Goal: Check status: Check status

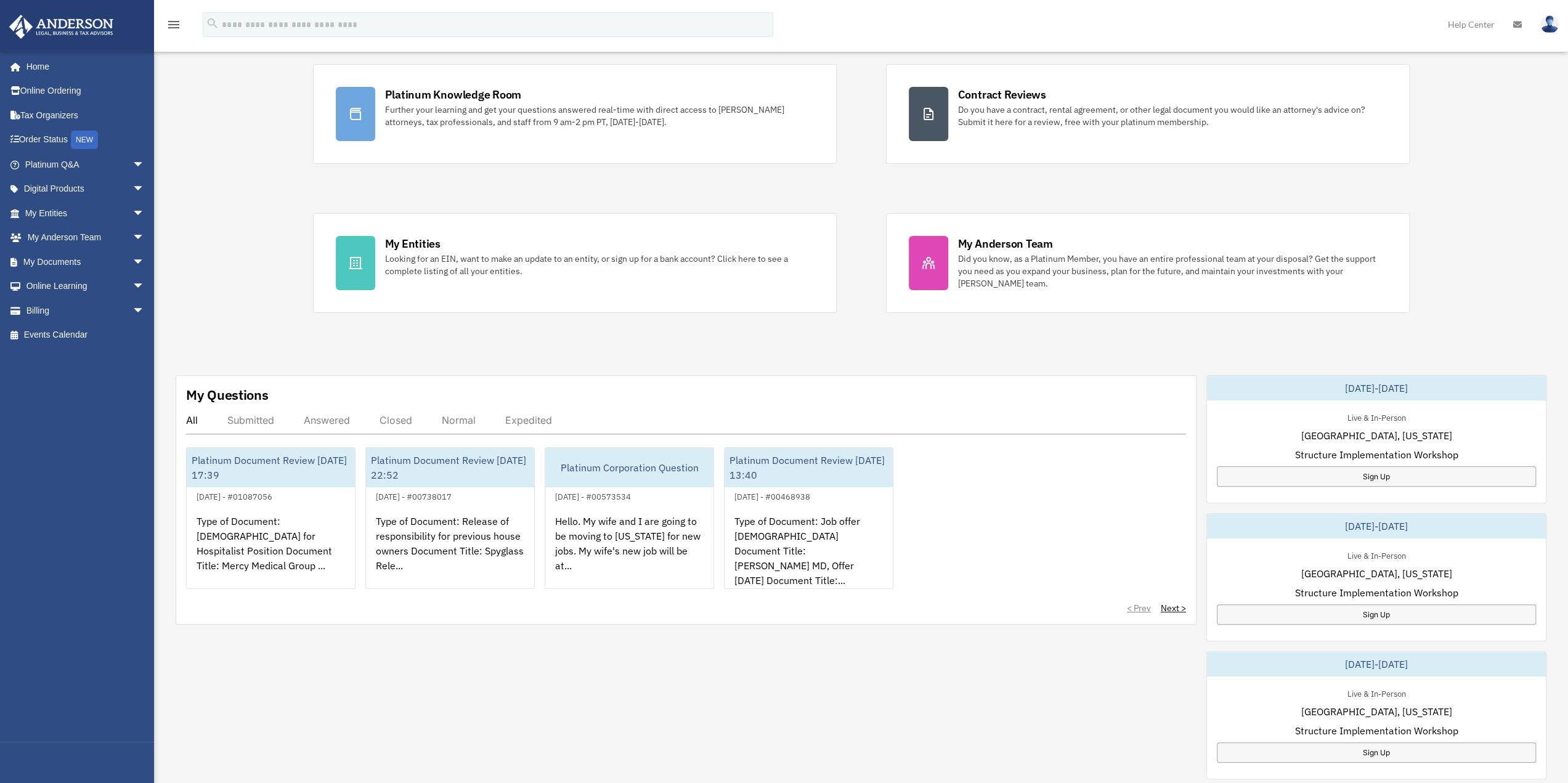
scroll to position [123, 0]
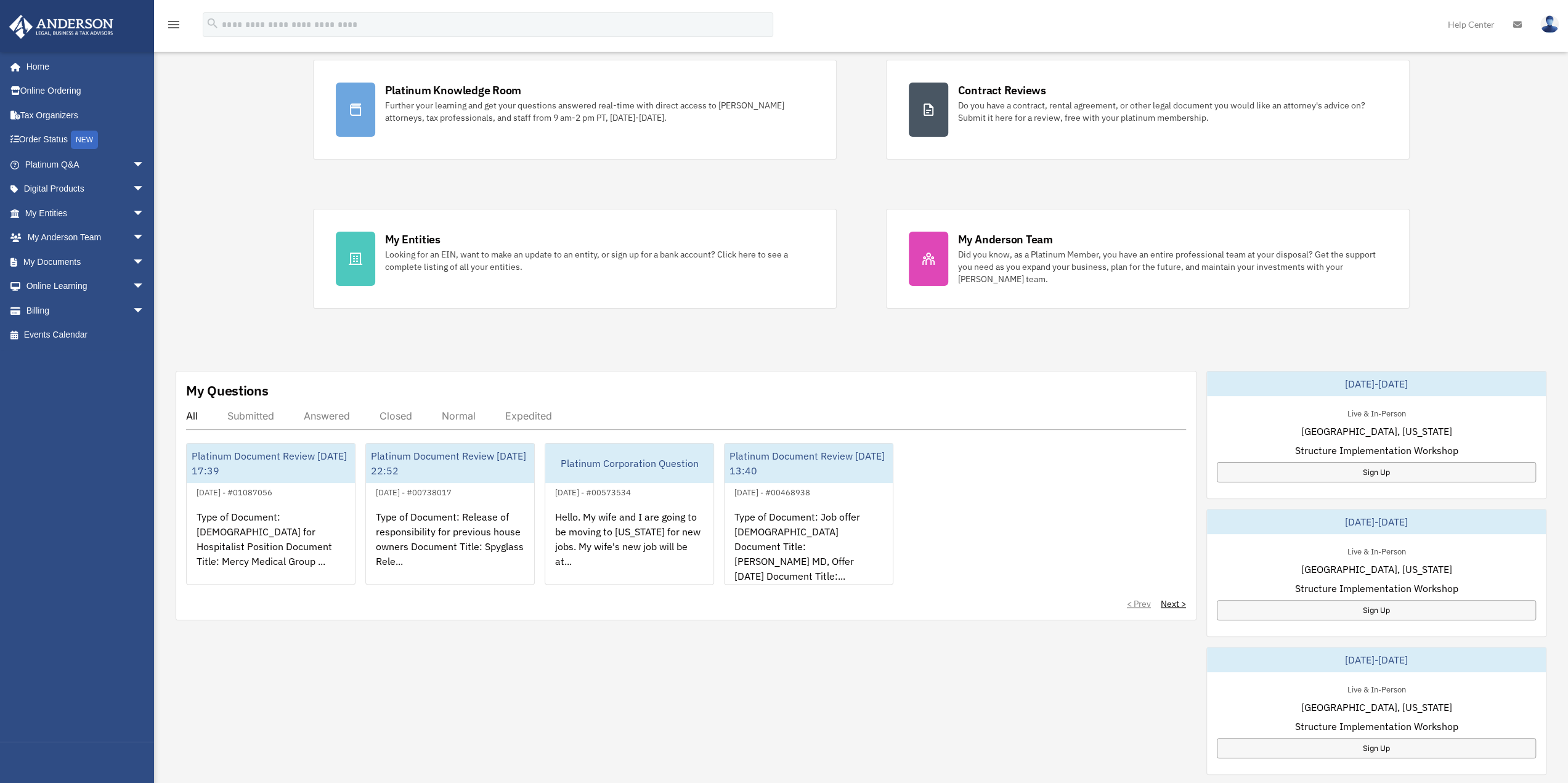
click at [339, 413] on div "Answered" at bounding box center [327, 415] width 46 height 12
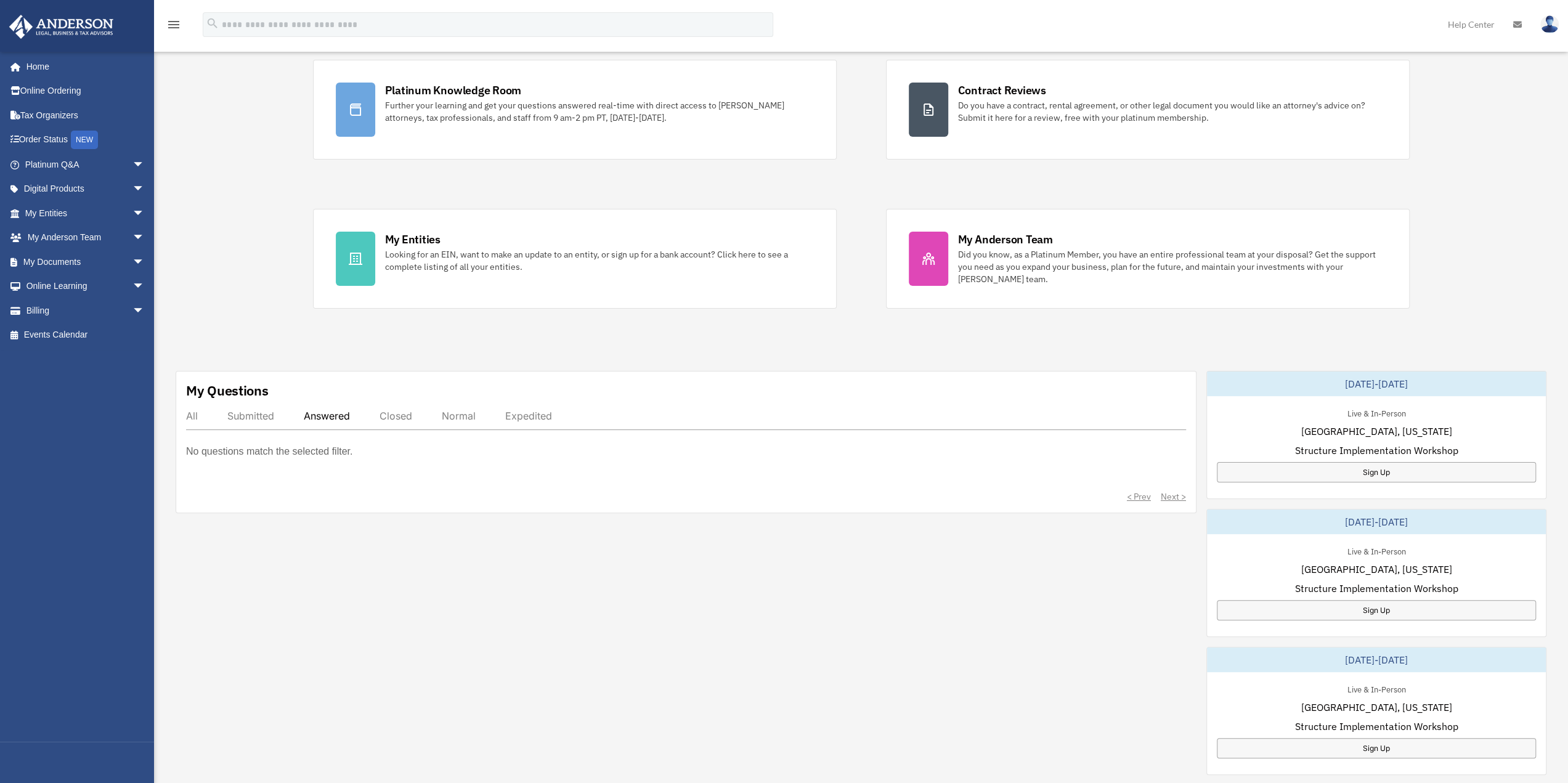
click at [250, 410] on div "Submitted" at bounding box center [250, 415] width 47 height 12
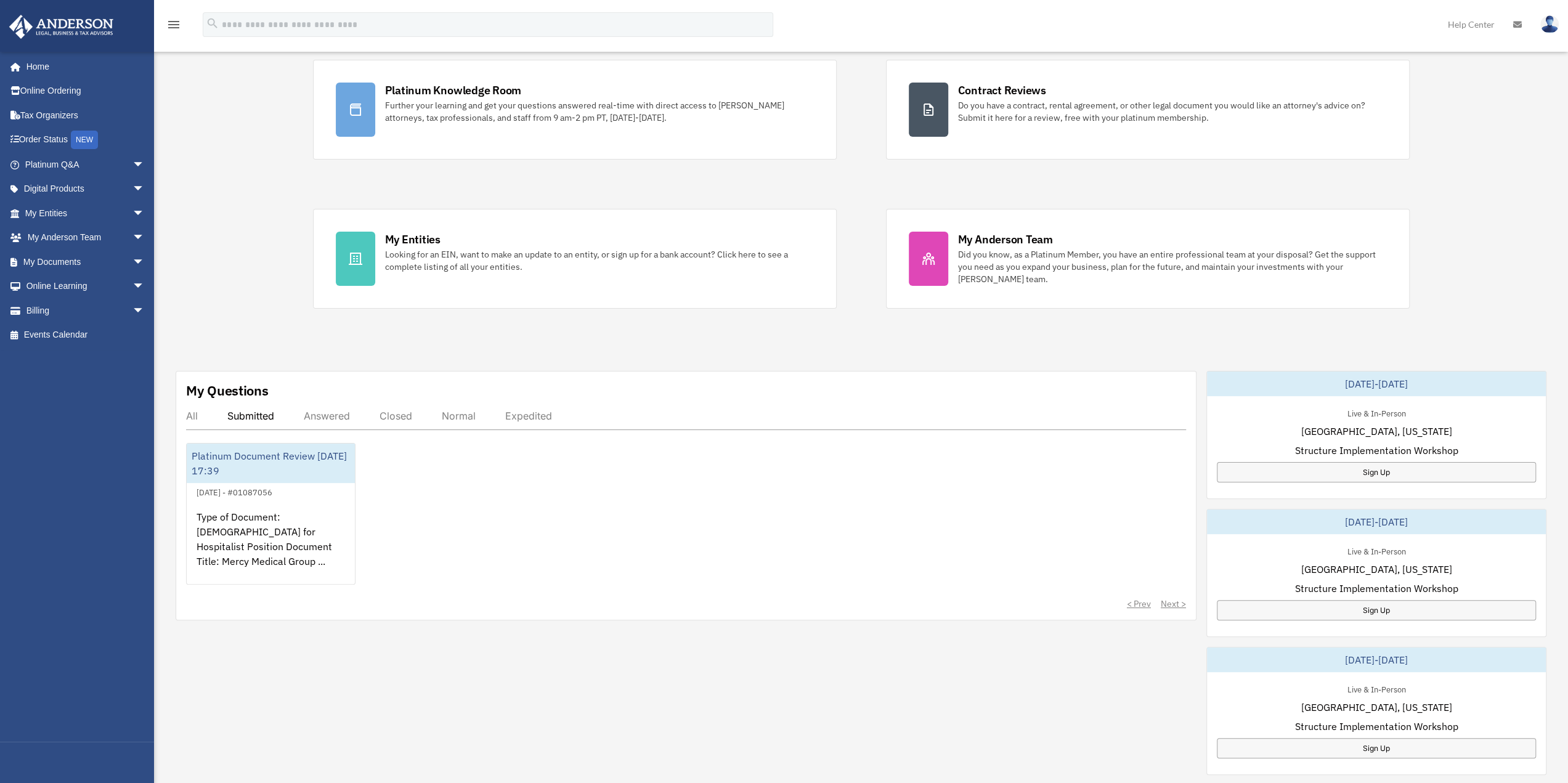
click at [184, 415] on div "My Questions All Submitted Answered Closed Normal Expedited Platinum Document R…" at bounding box center [685, 496] width 1020 height 250
click at [195, 410] on div "All" at bounding box center [192, 415] width 11 height 12
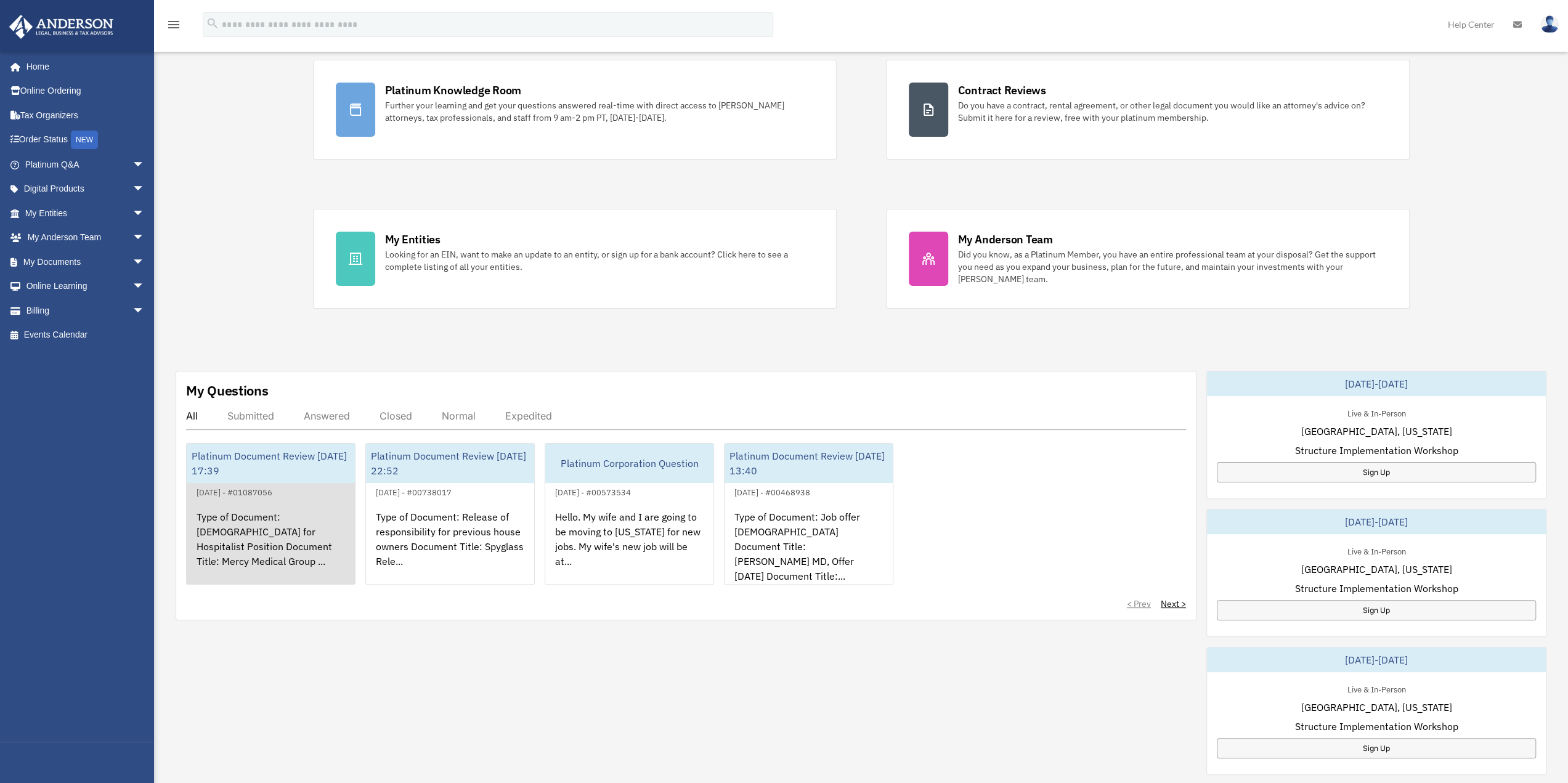
click at [263, 511] on div "Type of Document: [DEMOGRAPHIC_DATA] for Hospitalist Position Document Title: M…" at bounding box center [270, 547] width 168 height 96
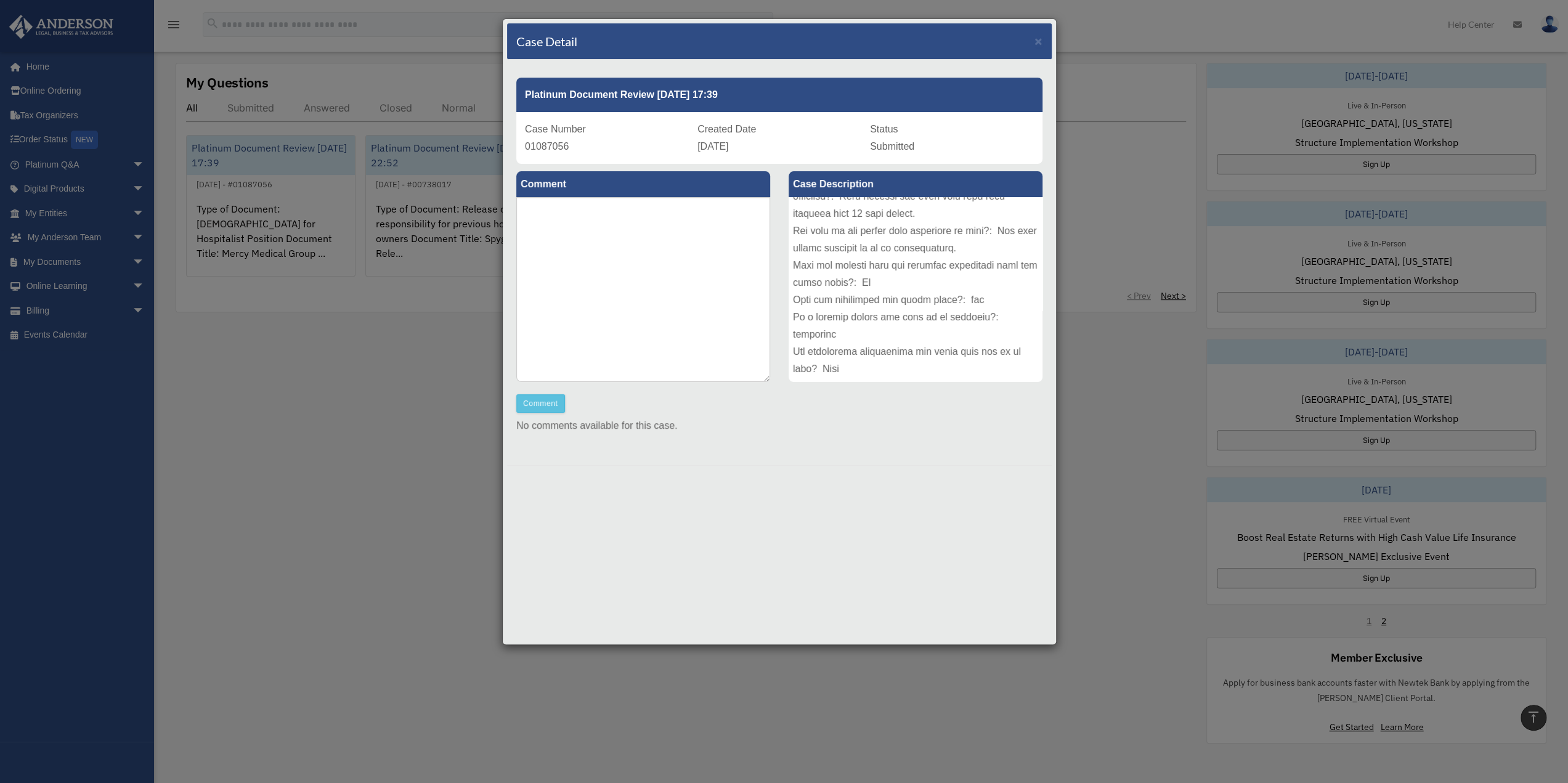
scroll to position [62, 0]
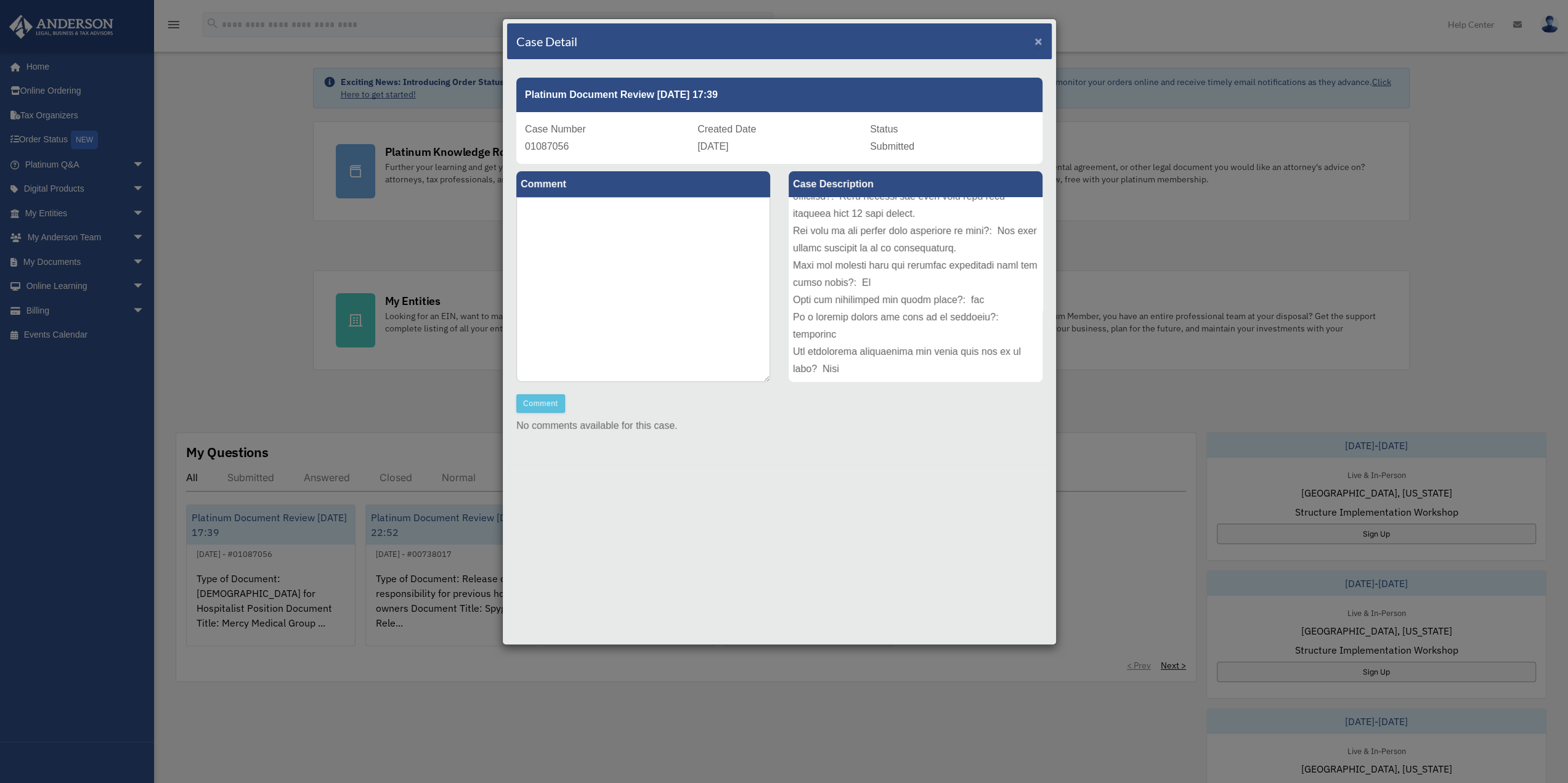
click at [1036, 44] on span "×" at bounding box center [1038, 40] width 8 height 14
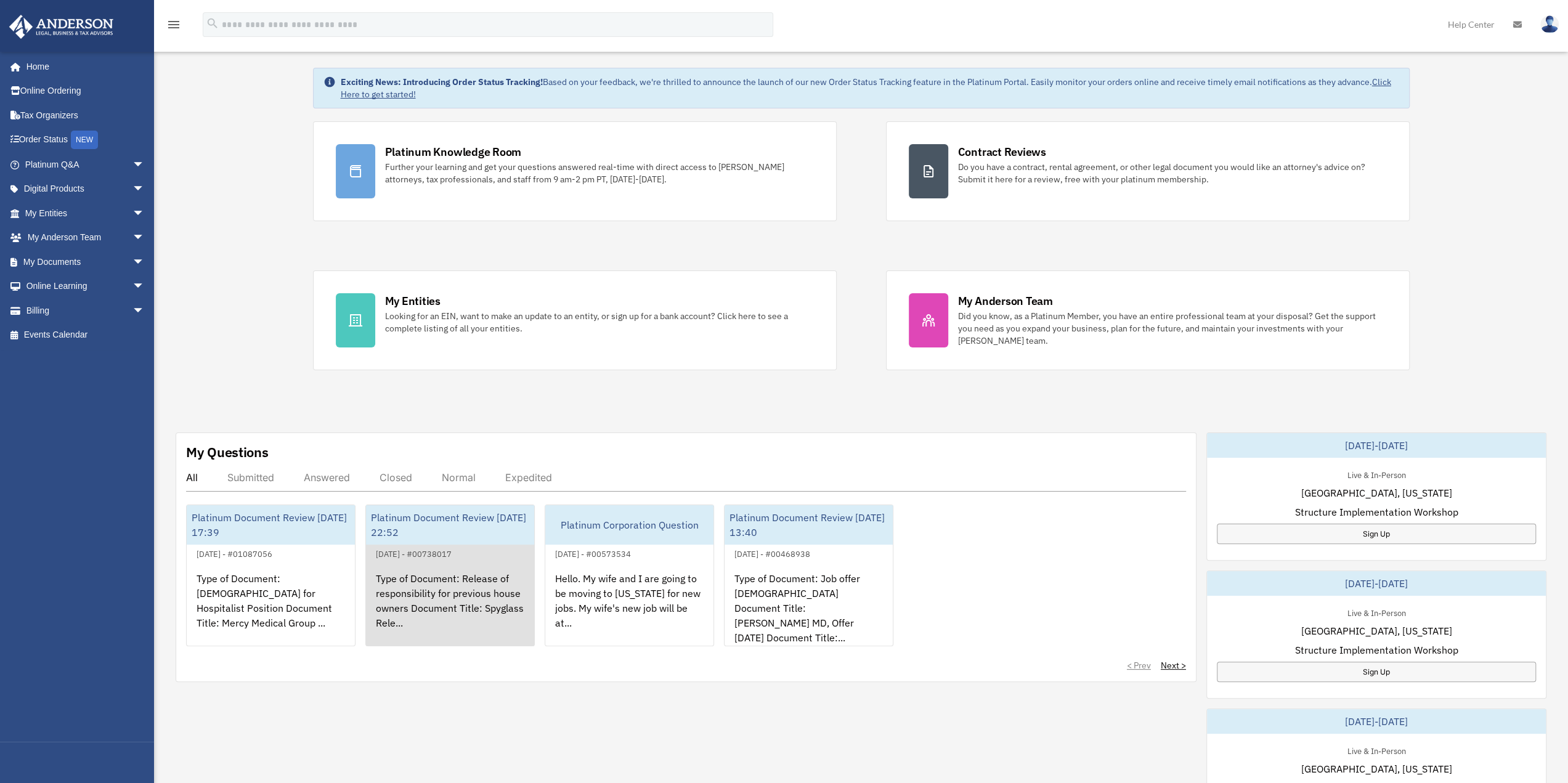
click at [429, 586] on div "Type of Document: Release of responsibility for previous house owners Document …" at bounding box center [450, 609] width 168 height 96
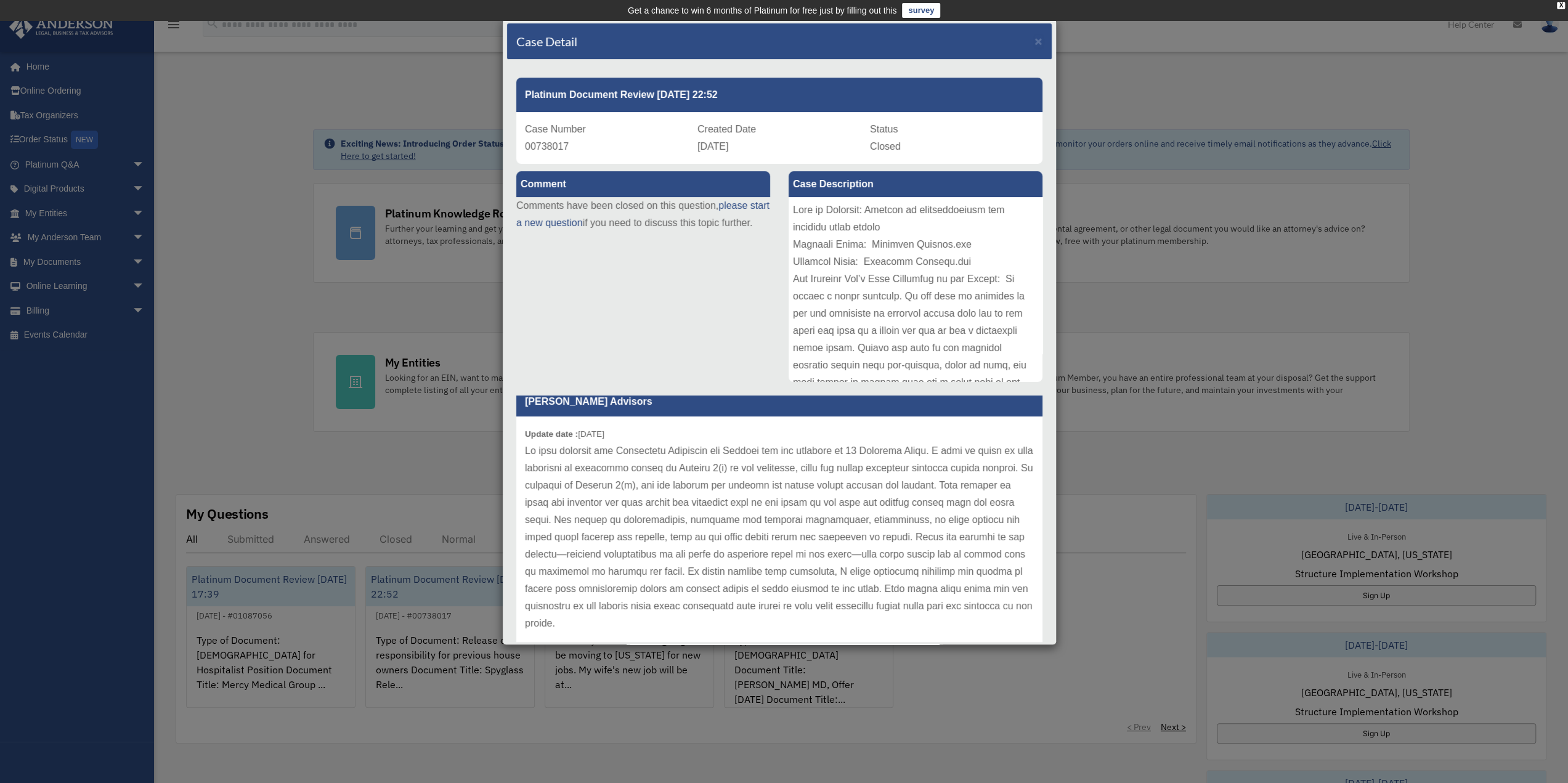
scroll to position [34, 0]
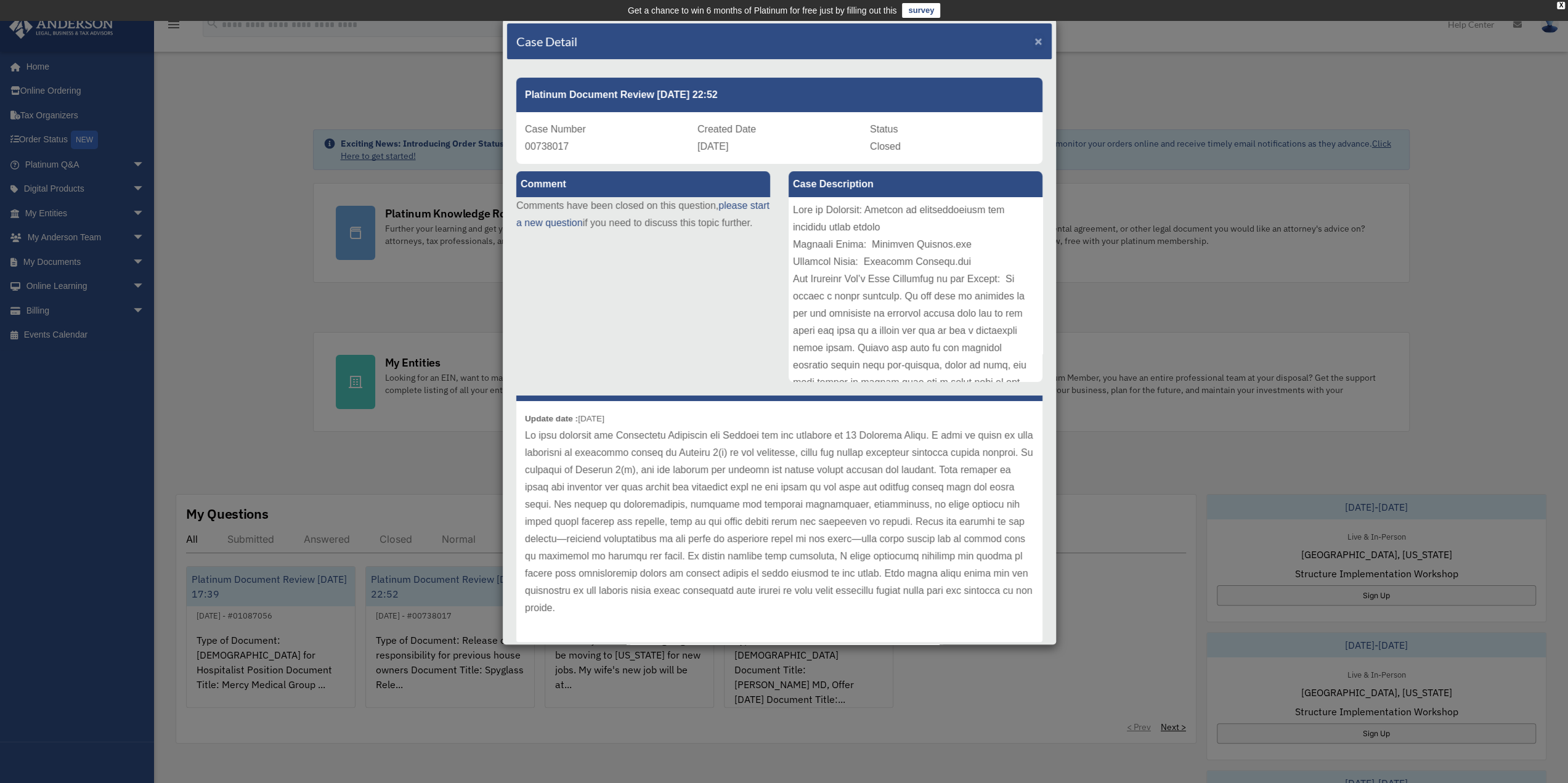
click at [1034, 40] on span "×" at bounding box center [1038, 40] width 8 height 14
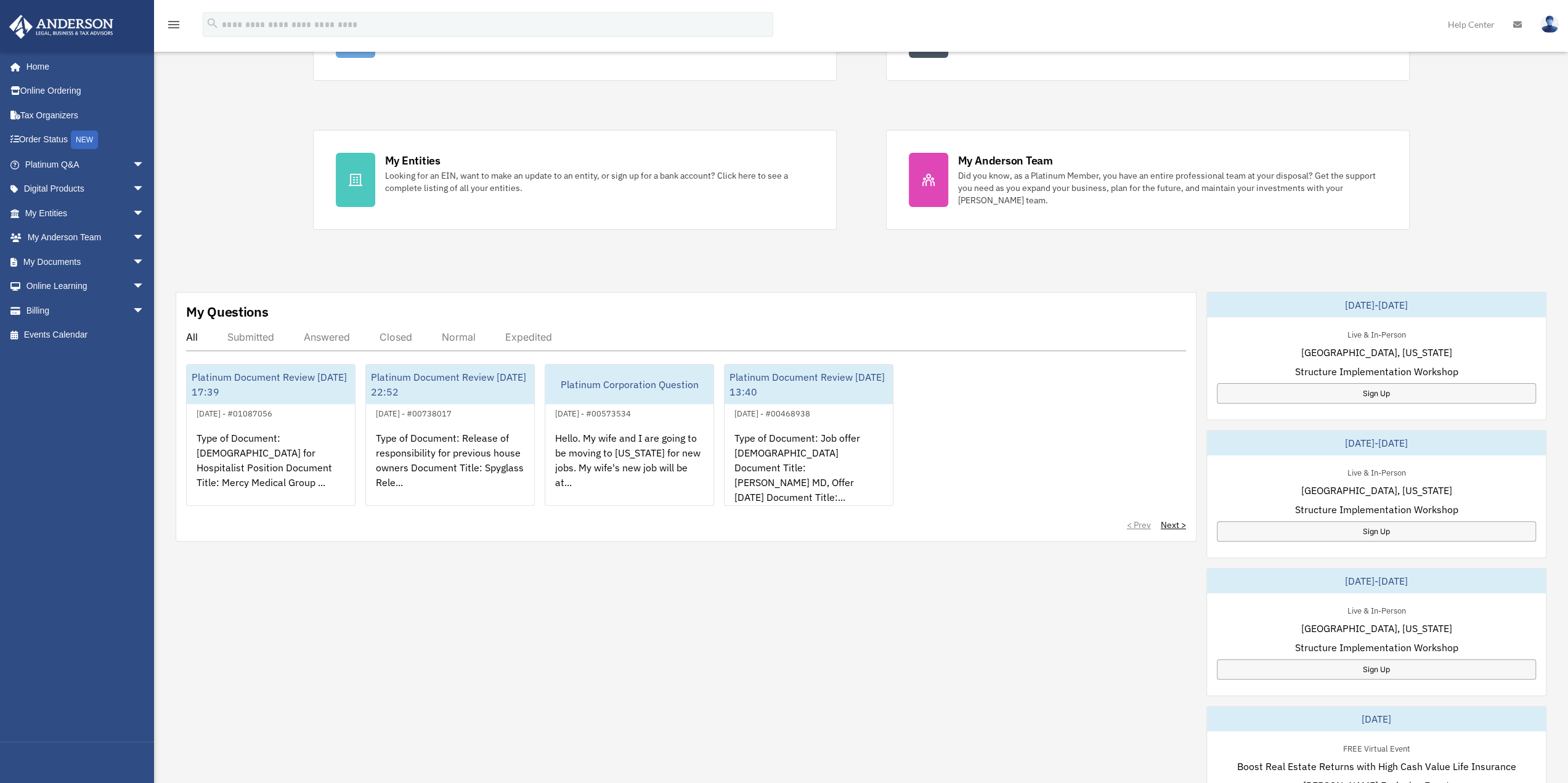
scroll to position [246, 0]
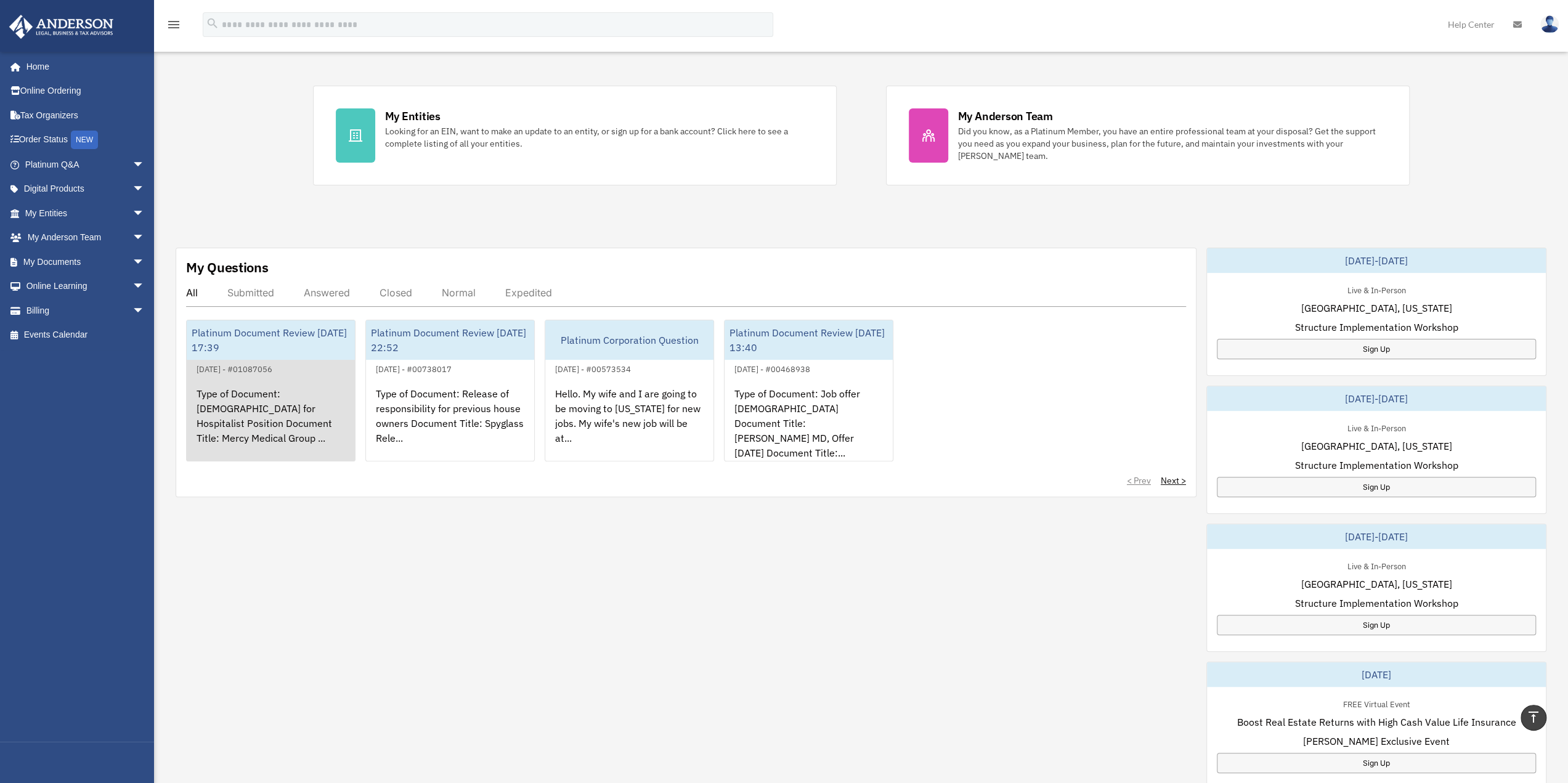
click at [263, 425] on div "Type of Document: [DEMOGRAPHIC_DATA] for Hospitalist Position Document Title: M…" at bounding box center [270, 424] width 168 height 96
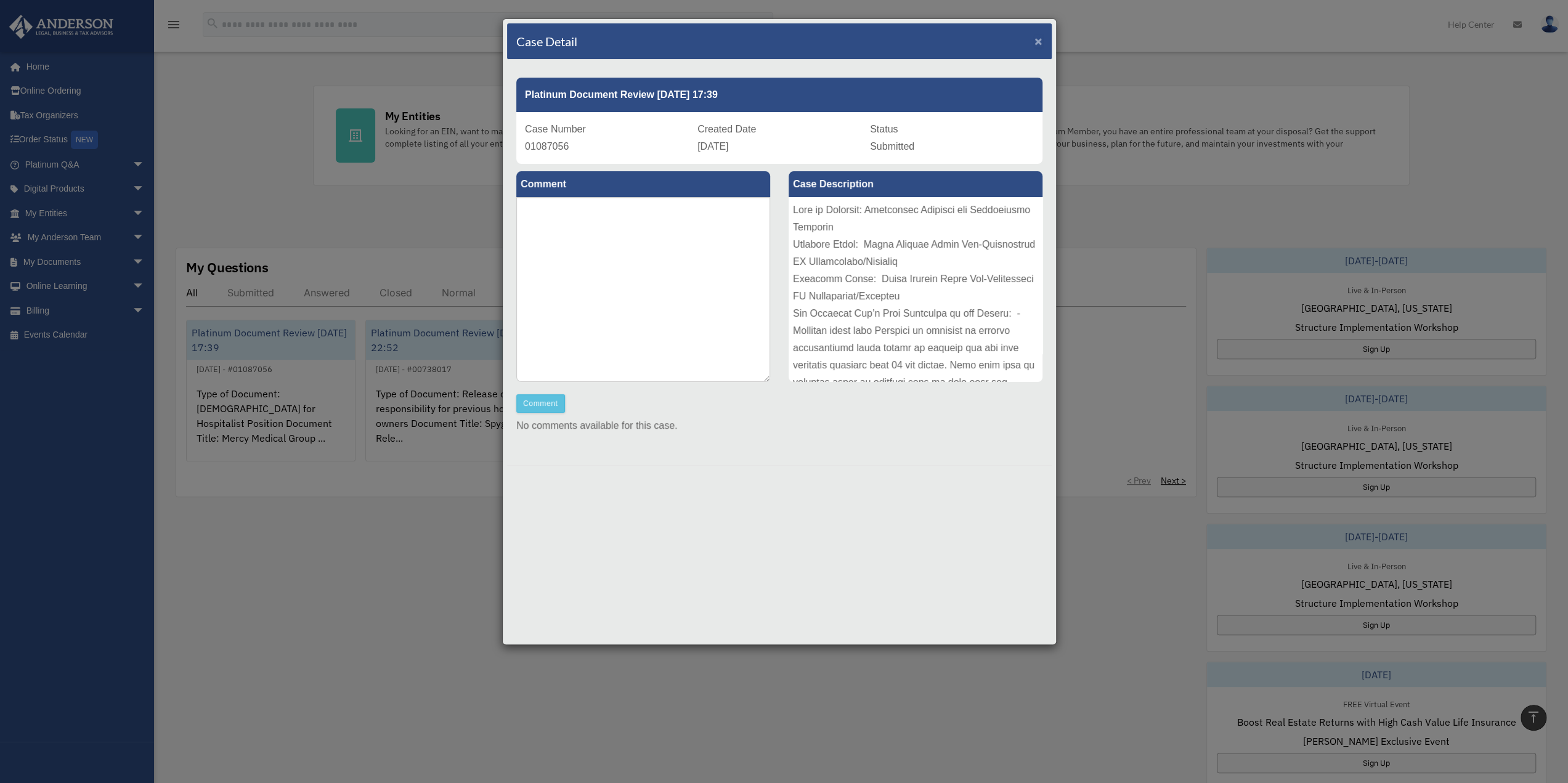
click at [1038, 40] on span "×" at bounding box center [1038, 40] width 8 height 14
